Goal: Task Accomplishment & Management: Manage account settings

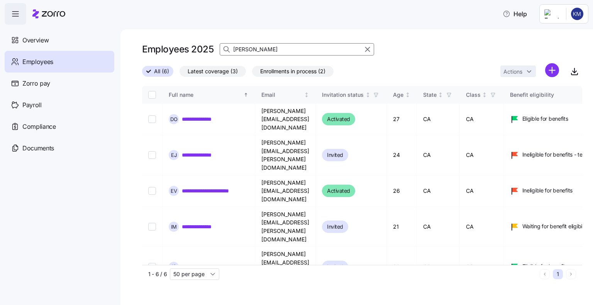
click at [261, 51] on input "[PERSON_NAME]" at bounding box center [297, 49] width 154 height 12
type input "e"
click at [261, 47] on input at bounding box center [297, 49] width 154 height 12
click at [256, 47] on input at bounding box center [297, 49] width 154 height 12
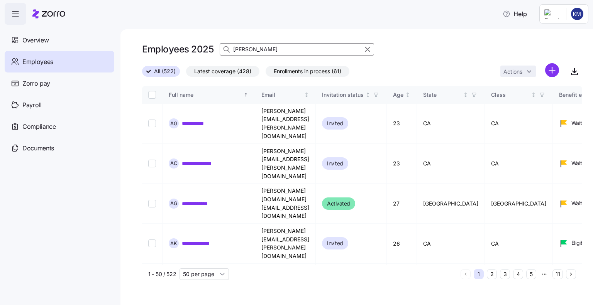
type input "[PERSON_NAME]"
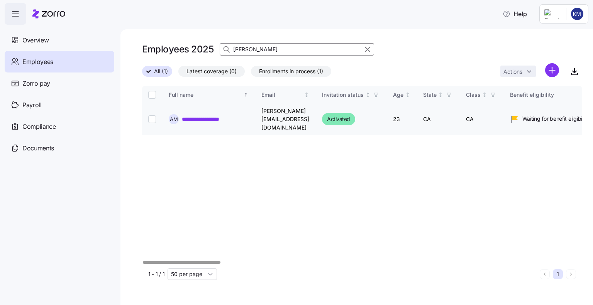
click at [154, 115] on input "Select record 1" at bounding box center [152, 119] width 8 height 8
checkbox input "true"
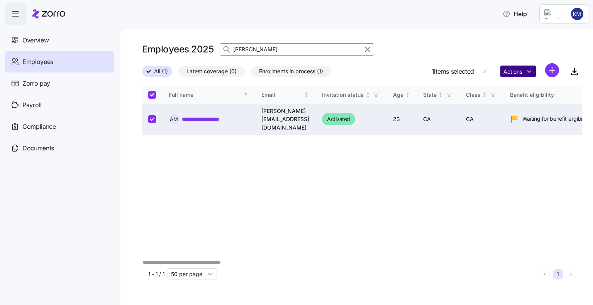
click at [512, 68] on html "**********" at bounding box center [296, 150] width 593 height 301
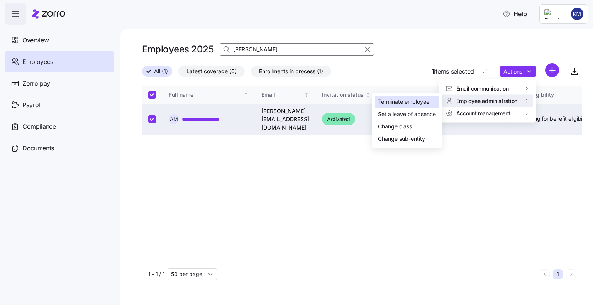
click at [409, 105] on div "Terminate employee" at bounding box center [403, 102] width 51 height 8
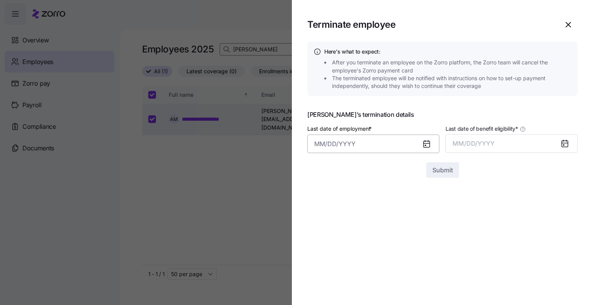
click at [350, 144] on input "Last date of employment *" at bounding box center [373, 144] width 132 height 19
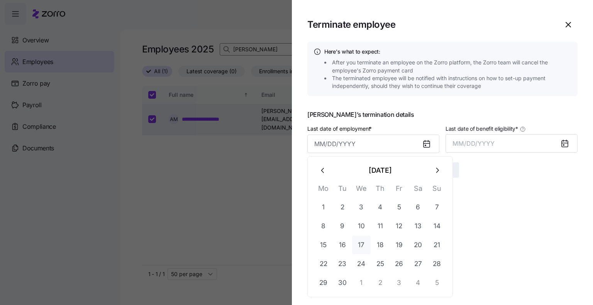
click at [360, 248] on button "17" at bounding box center [361, 245] width 19 height 19
type input "[DATE]"
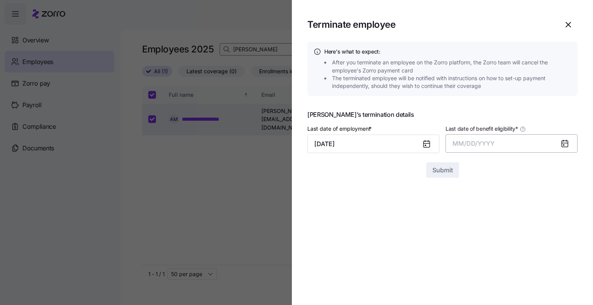
click at [456, 145] on span "MM/DD/YYYY" at bounding box center [474, 144] width 42 height 8
click at [564, 233] on button "Sep" at bounding box center [563, 229] width 44 height 19
click at [443, 174] on span "Submit" at bounding box center [442, 170] width 20 height 9
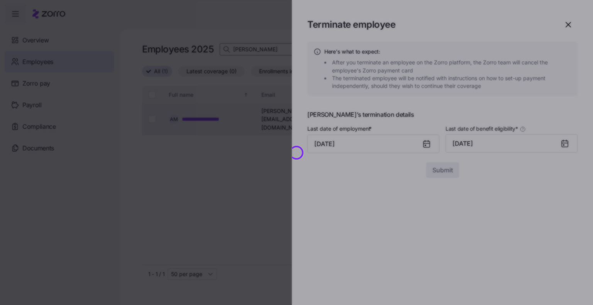
checkbox input "false"
